Goal: Check status

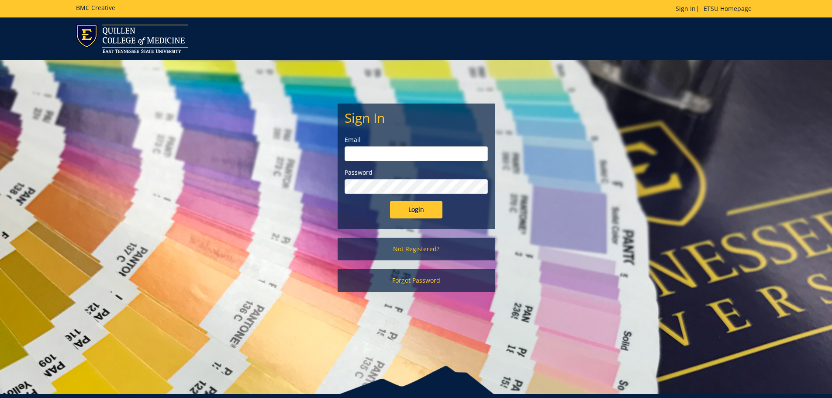
type input "[EMAIL_ADDRESS][DOMAIN_NAME]"
click at [417, 209] on input "Login" at bounding box center [416, 209] width 52 height 17
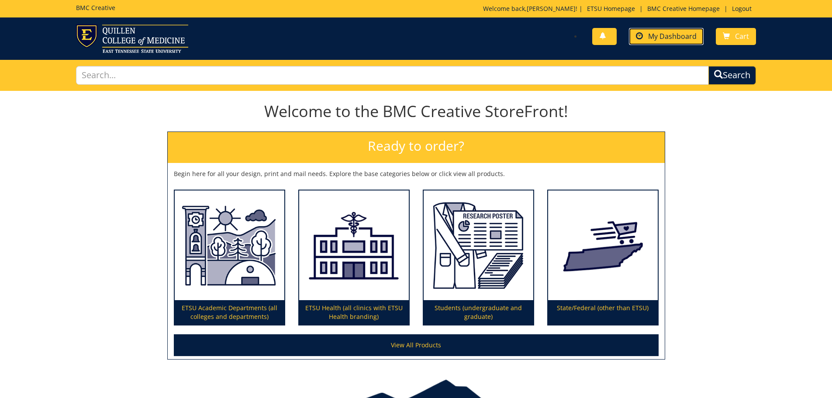
click at [658, 39] on span "My Dashboard" at bounding box center [672, 36] width 49 height 10
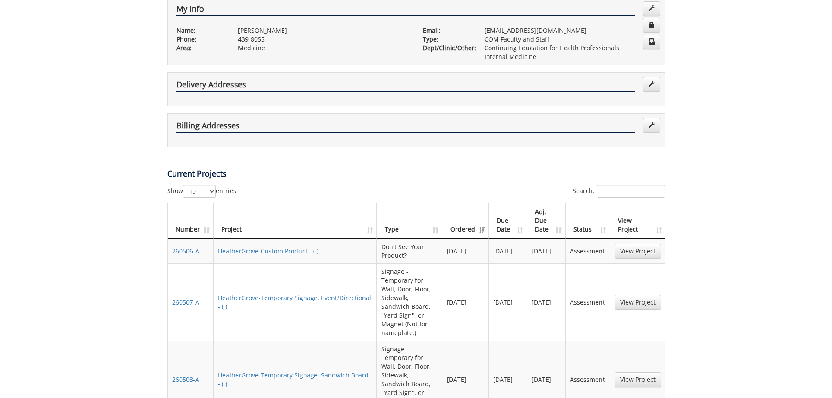
scroll to position [218, 0]
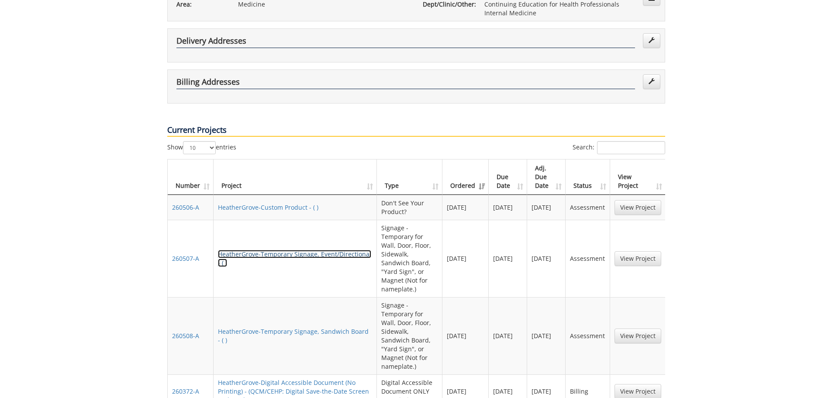
click at [299, 250] on link "HeatherGrove-Temporary Signage, Event/Directional - ( )" at bounding box center [294, 258] width 153 height 17
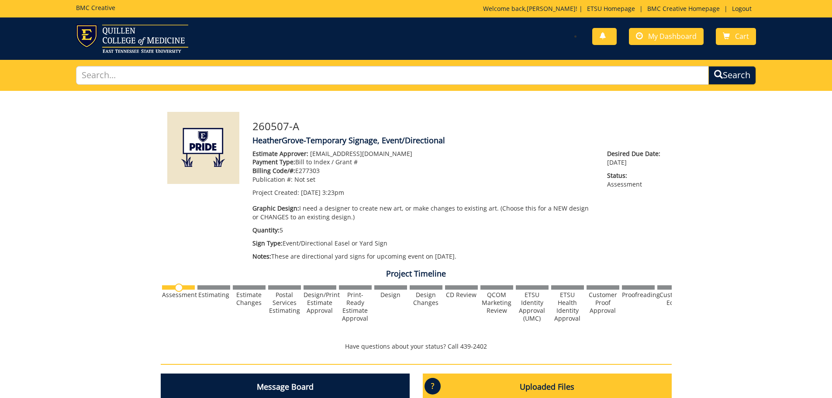
scroll to position [218, 0]
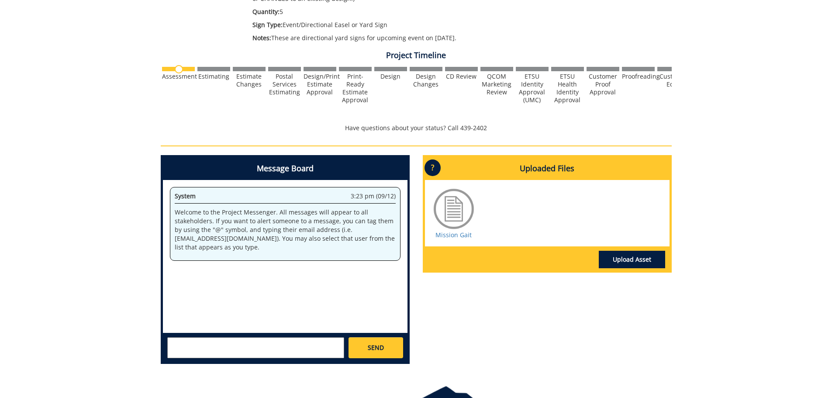
click at [255, 342] on textarea at bounding box center [255, 347] width 177 height 21
type textarea "J"
